Goal: Complete application form

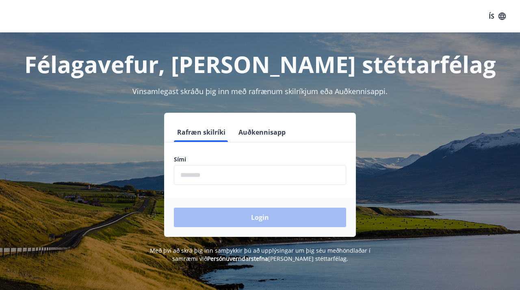
click at [217, 176] on input "phone" at bounding box center [260, 175] width 172 height 20
type input "********"
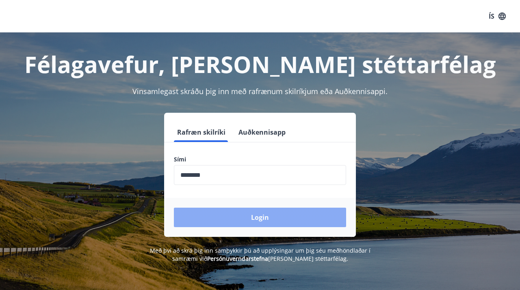
click at [258, 221] on button "Login" at bounding box center [260, 217] width 172 height 19
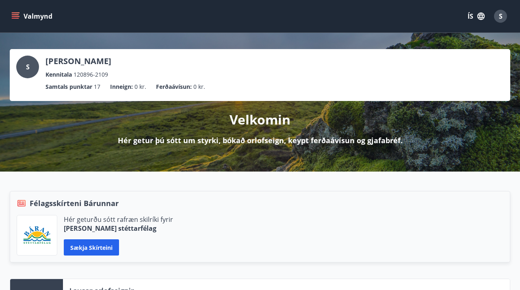
click at [16, 14] on icon "menu" at bounding box center [15, 14] width 7 height 1
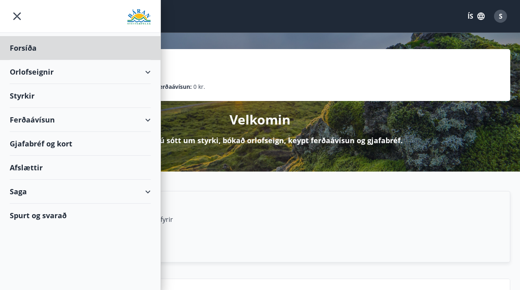
click at [54, 60] on div "Styrkir" at bounding box center [80, 48] width 141 height 24
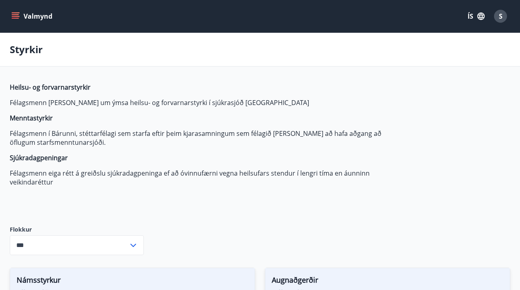
type input "***"
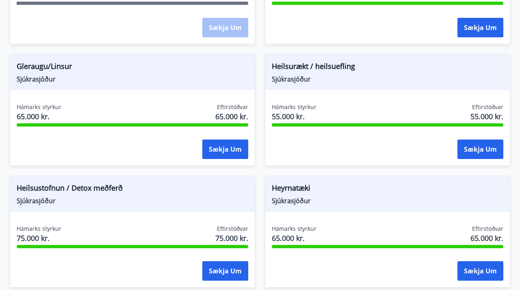
scroll to position [458, 0]
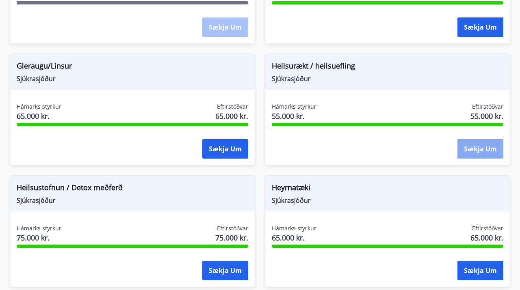
click at [485, 153] on button "Sækja um" at bounding box center [480, 148] width 46 height 19
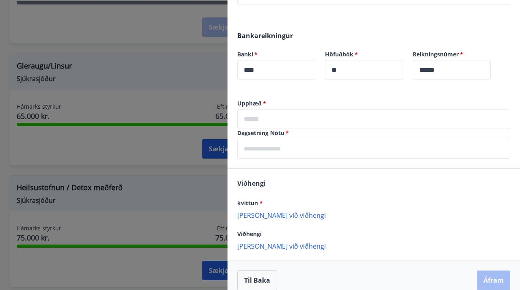
scroll to position [183, 0]
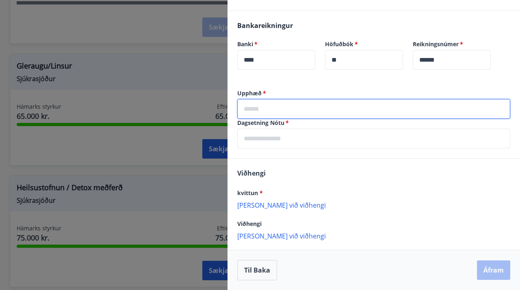
click at [309, 109] on input "text" at bounding box center [373, 109] width 273 height 20
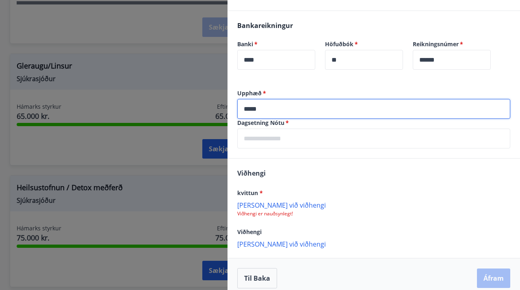
type input "*****"
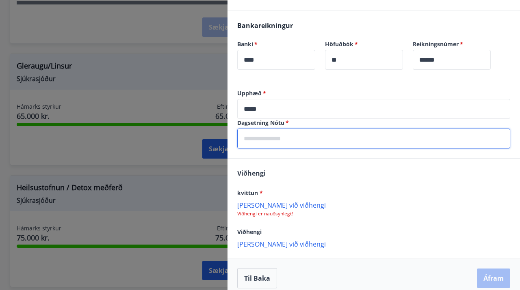
click at [292, 144] on input "text" at bounding box center [373, 139] width 273 height 20
type input "*"
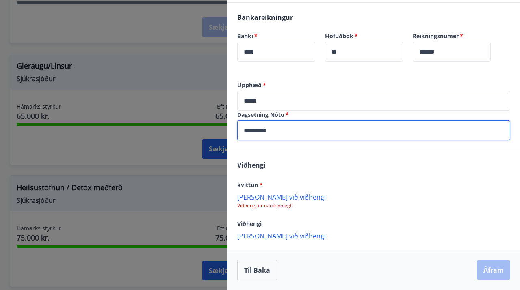
type input "********"
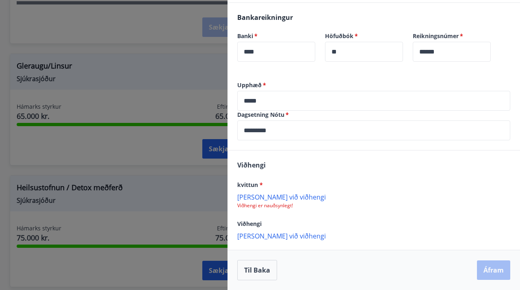
click at [274, 198] on p "Bæta við viðhengi" at bounding box center [373, 197] width 273 height 8
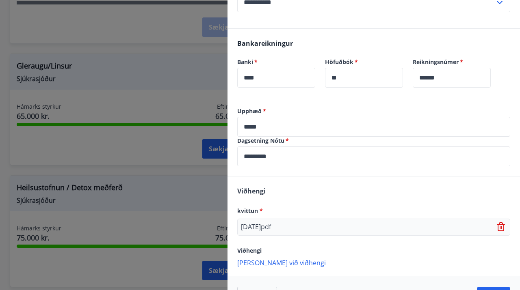
scroll to position [192, 0]
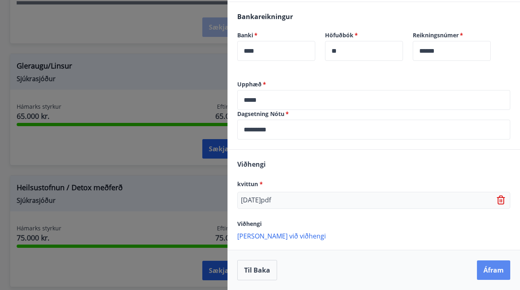
click at [489, 271] on button "Áfram" at bounding box center [493, 270] width 33 height 19
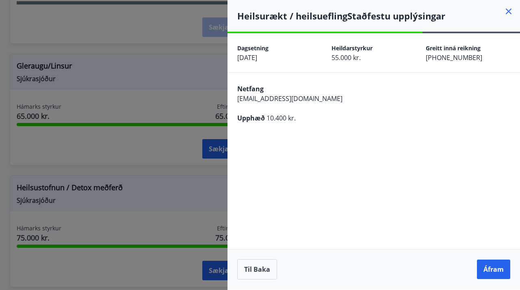
scroll to position [0, 0]
click at [490, 273] on button "Áfram" at bounding box center [493, 269] width 33 height 19
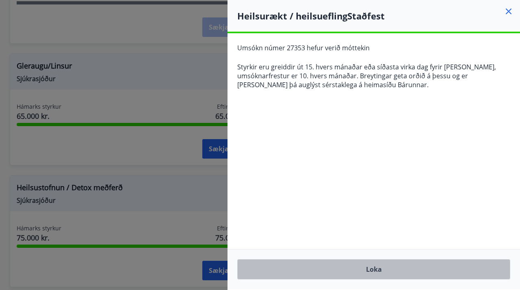
click at [380, 266] on button "Loka" at bounding box center [373, 270] width 273 height 20
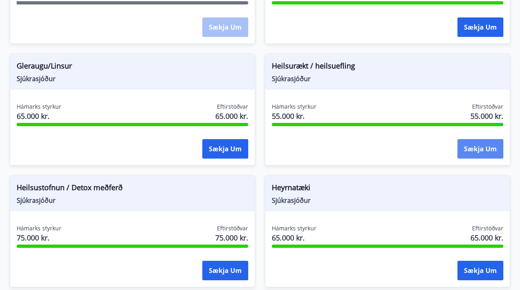
click at [487, 156] on button "Sækja um" at bounding box center [480, 148] width 46 height 19
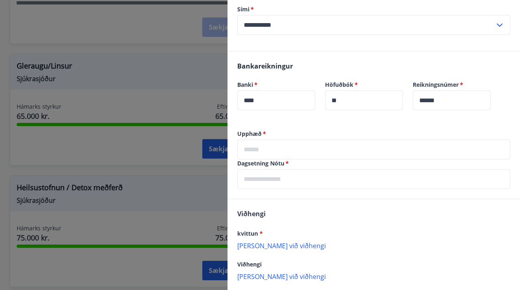
scroll to position [178, 0]
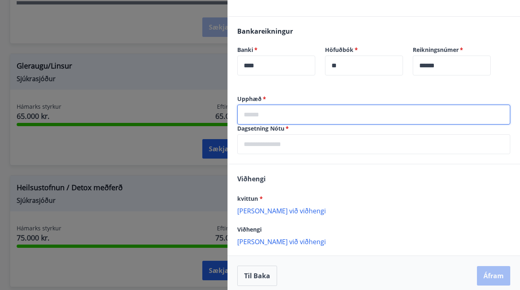
click at [285, 114] on input "text" at bounding box center [373, 115] width 273 height 20
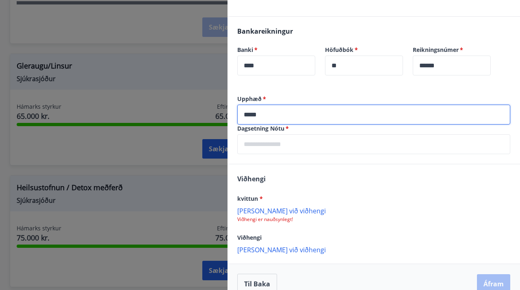
type input "*****"
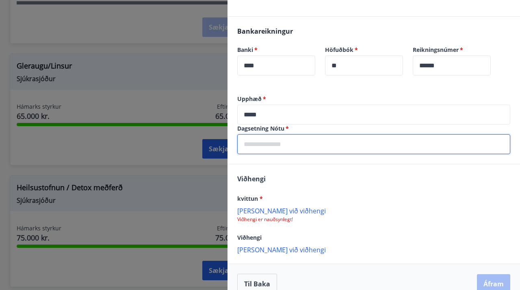
click at [266, 154] on input "text" at bounding box center [373, 144] width 273 height 20
type input "*"
type input "********"
click at [281, 214] on p "Bæta við viðhengi" at bounding box center [373, 211] width 273 height 8
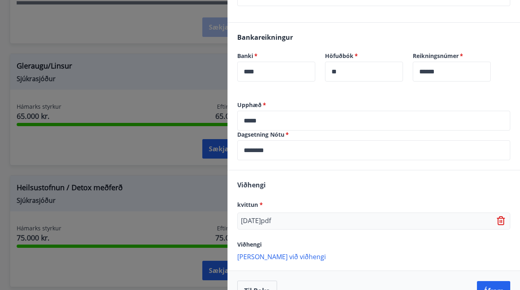
scroll to position [192, 0]
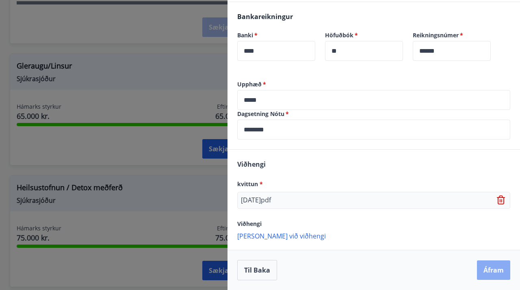
click at [496, 270] on button "Áfram" at bounding box center [493, 270] width 33 height 19
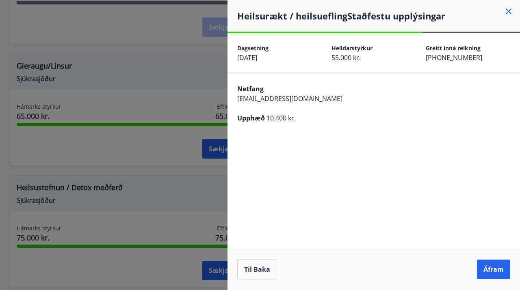
scroll to position [0, 0]
click at [501, 272] on button "Áfram" at bounding box center [493, 269] width 33 height 19
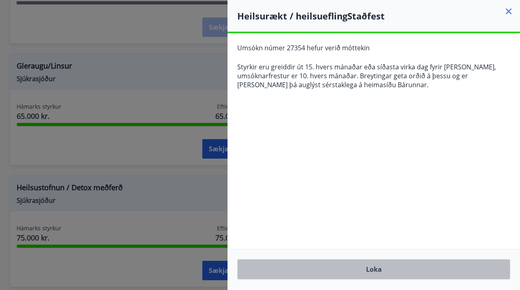
click at [381, 272] on button "Loka" at bounding box center [373, 270] width 273 height 20
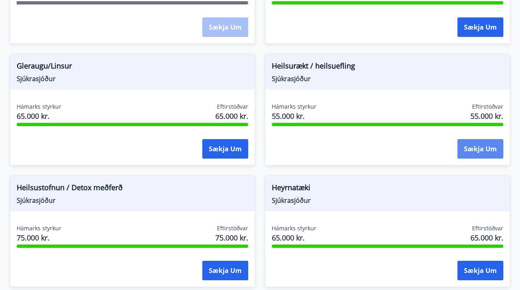
click at [480, 154] on button "Sækja um" at bounding box center [480, 148] width 46 height 19
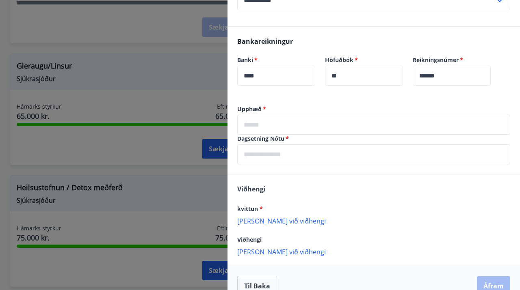
scroll to position [181, 0]
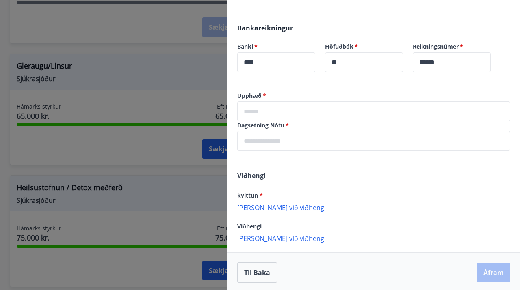
click at [283, 108] on input "text" at bounding box center [373, 112] width 273 height 20
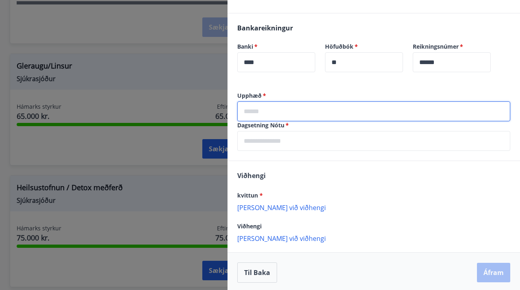
type input "*****"
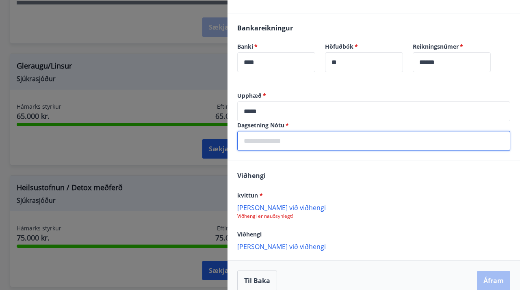
click at [280, 149] on input "text" at bounding box center [373, 141] width 273 height 20
type input "*"
type input "********"
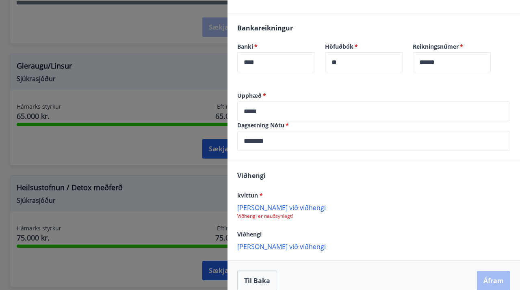
click at [266, 206] on p "Bæta við viðhengi" at bounding box center [373, 207] width 273 height 8
click at [491, 283] on button "Áfram" at bounding box center [493, 281] width 33 height 19
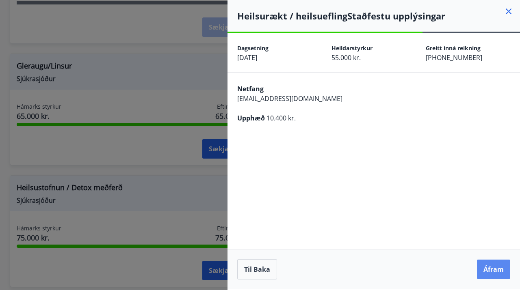
click at [494, 268] on button "Áfram" at bounding box center [493, 269] width 33 height 19
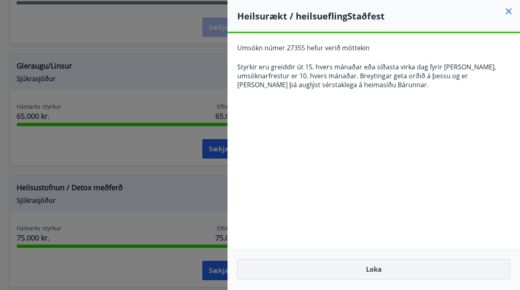
click at [384, 274] on button "Loka" at bounding box center [373, 270] width 273 height 20
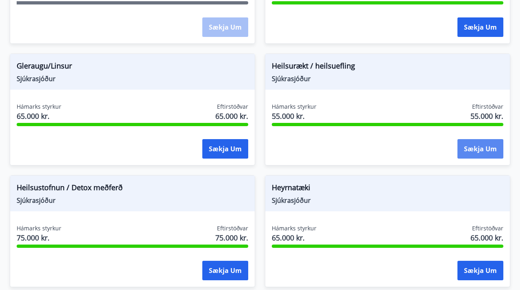
click at [484, 149] on button "Sækja um" at bounding box center [480, 148] width 46 height 19
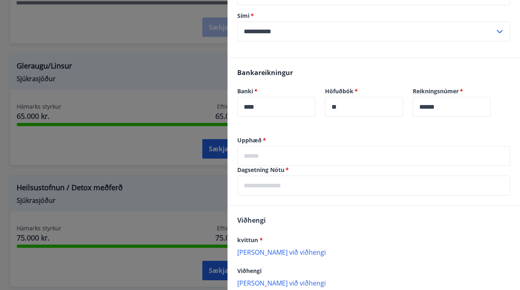
scroll to position [177, 0]
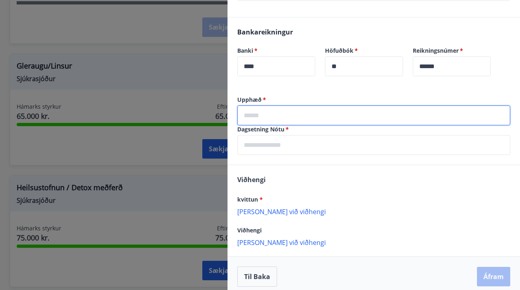
click at [303, 118] on input "text" at bounding box center [373, 116] width 273 height 20
type input "*****"
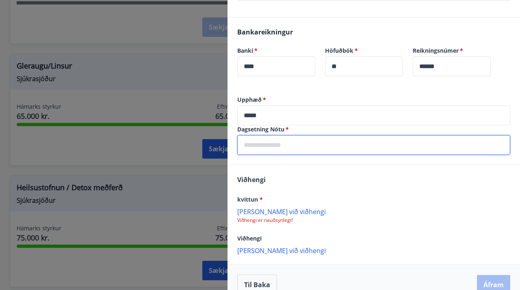
click at [295, 149] on input "text" at bounding box center [373, 145] width 273 height 20
type input "********"
click at [286, 214] on p "Bæta við viðhengi" at bounding box center [373, 212] width 273 height 8
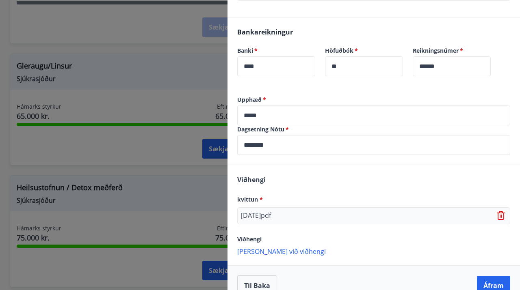
scroll to position [192, 0]
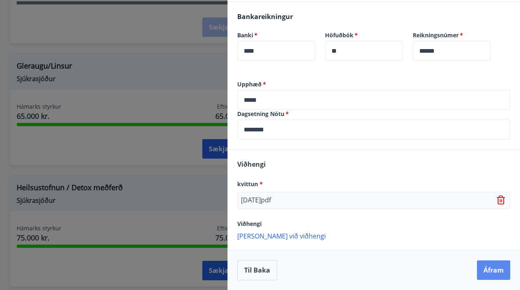
click at [492, 273] on button "Áfram" at bounding box center [493, 270] width 33 height 19
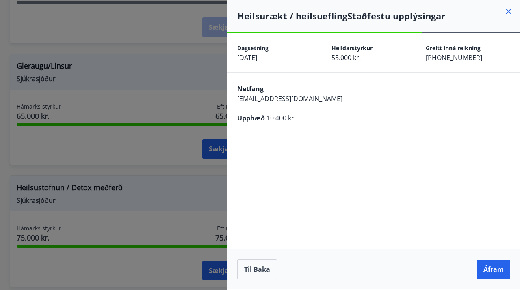
scroll to position [0, 0]
click at [492, 268] on button "Áfram" at bounding box center [493, 269] width 33 height 19
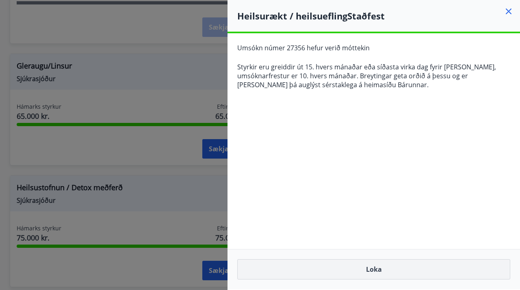
click at [438, 273] on button "Loka" at bounding box center [373, 270] width 273 height 20
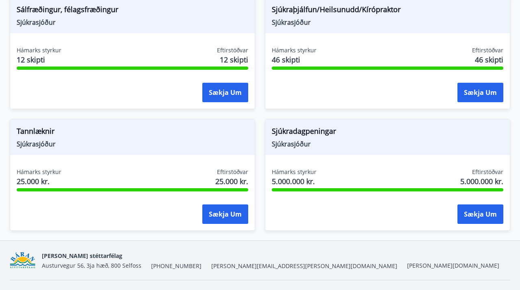
scroll to position [899, 0]
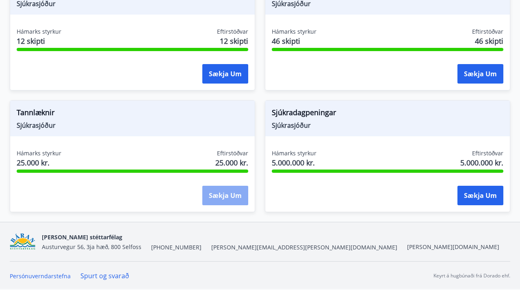
click at [224, 191] on button "Sækja um" at bounding box center [225, 195] width 46 height 19
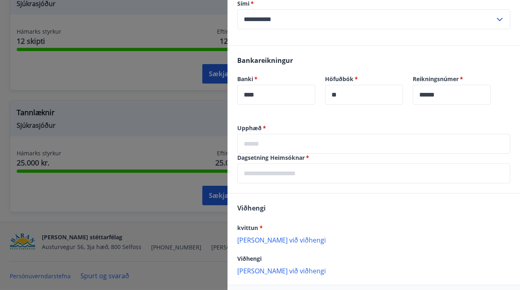
scroll to position [183, 0]
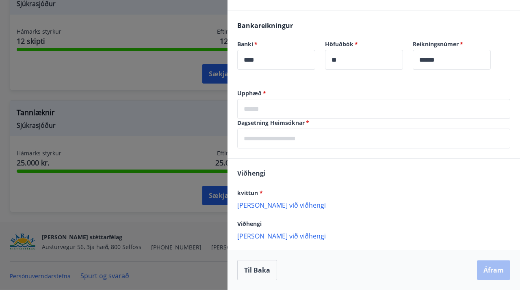
click at [337, 112] on input "text" at bounding box center [373, 109] width 273 height 20
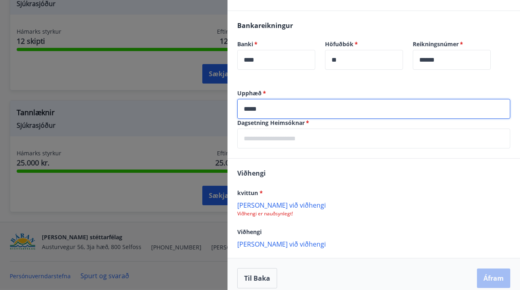
type input "*****"
click at [312, 136] on input "text" at bounding box center [373, 139] width 273 height 20
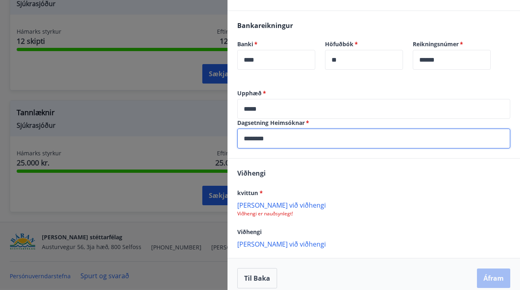
scroll to position [191, 0]
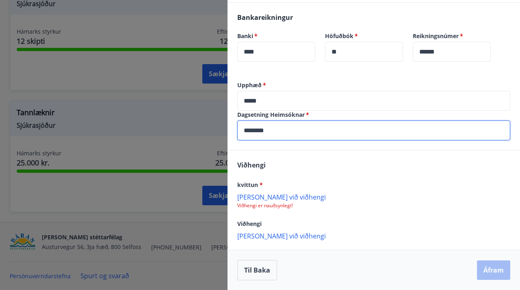
type input "********"
click at [286, 197] on p "Bæta við viðhengi" at bounding box center [373, 197] width 273 height 8
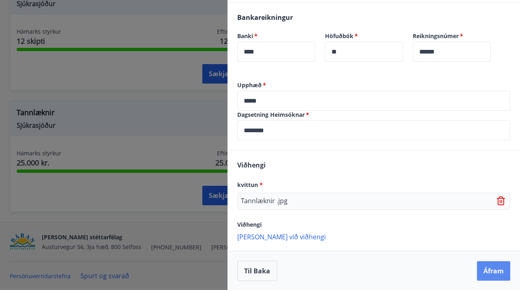
click at [496, 276] on button "Áfram" at bounding box center [493, 271] width 33 height 19
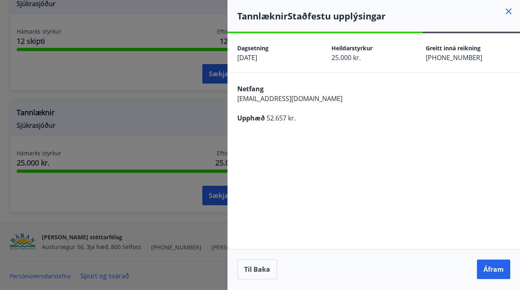
scroll to position [0, 0]
click at [496, 276] on button "Áfram" at bounding box center [493, 269] width 33 height 19
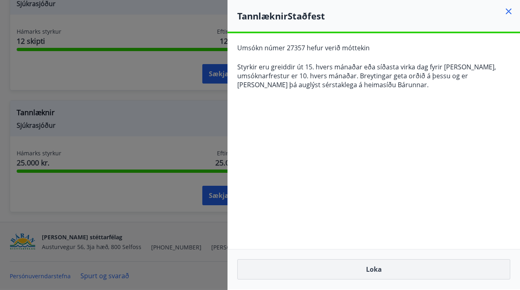
click at [442, 268] on button "Loka" at bounding box center [373, 270] width 273 height 20
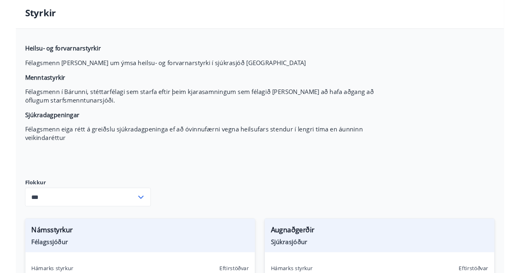
scroll to position [27, 0]
